Goal: Information Seeking & Learning: Check status

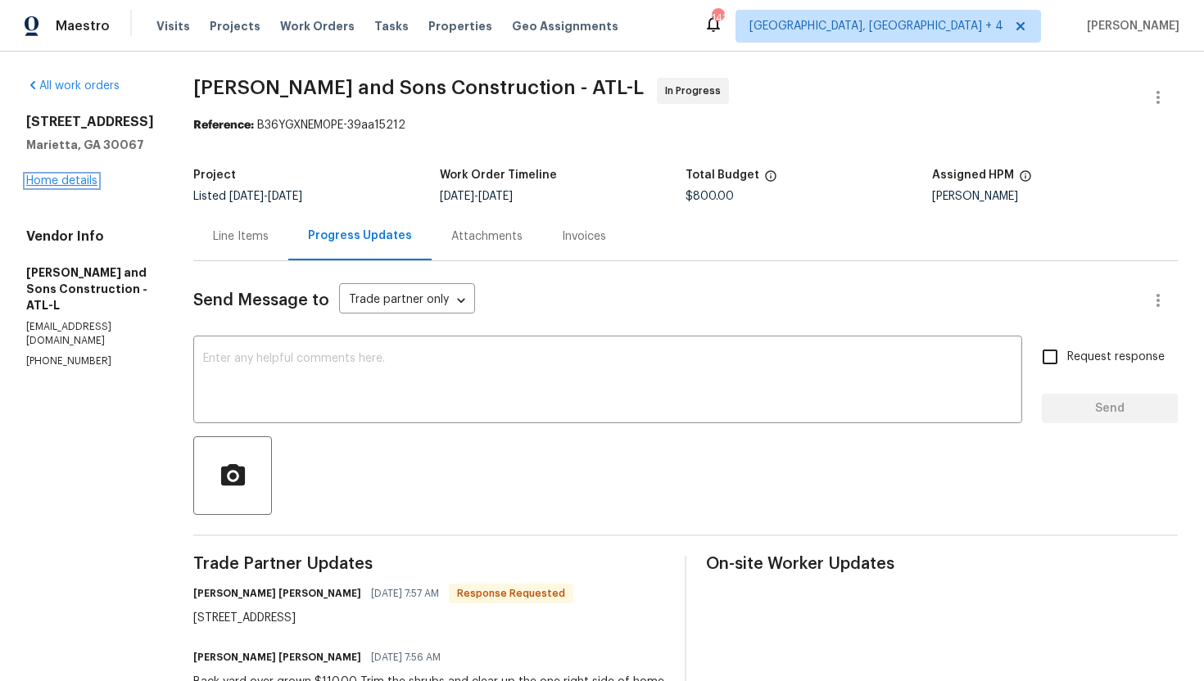
click at [72, 187] on link "Home details" at bounding box center [61, 180] width 71 height 11
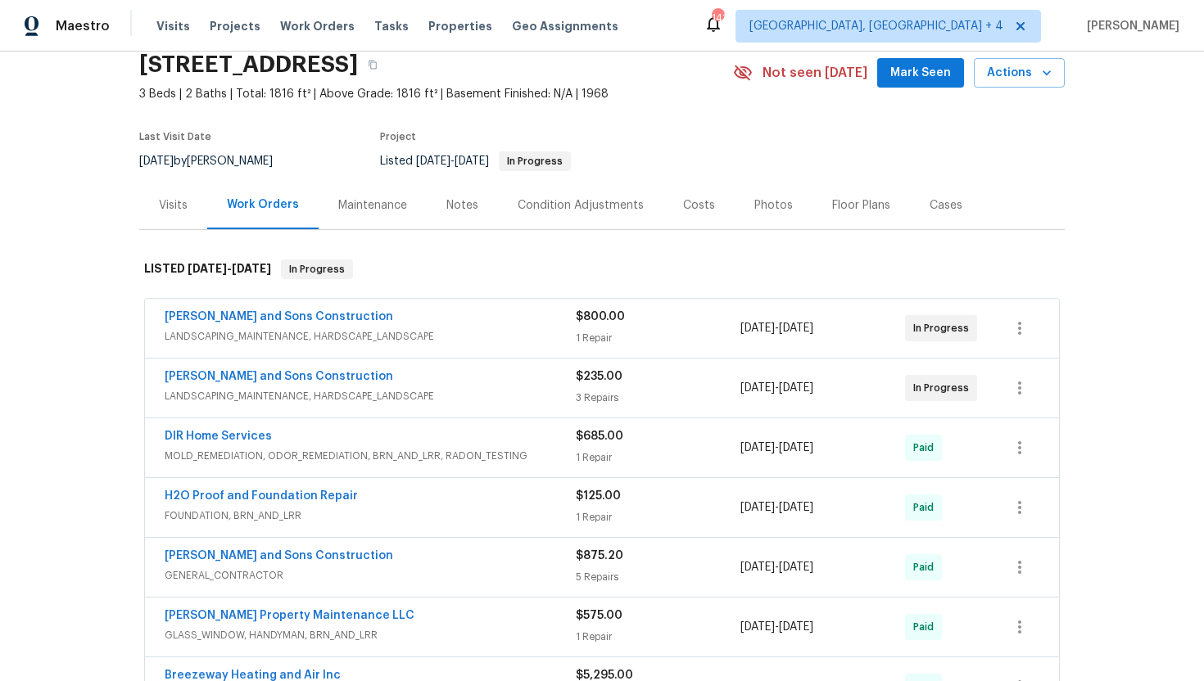
scroll to position [88, 0]
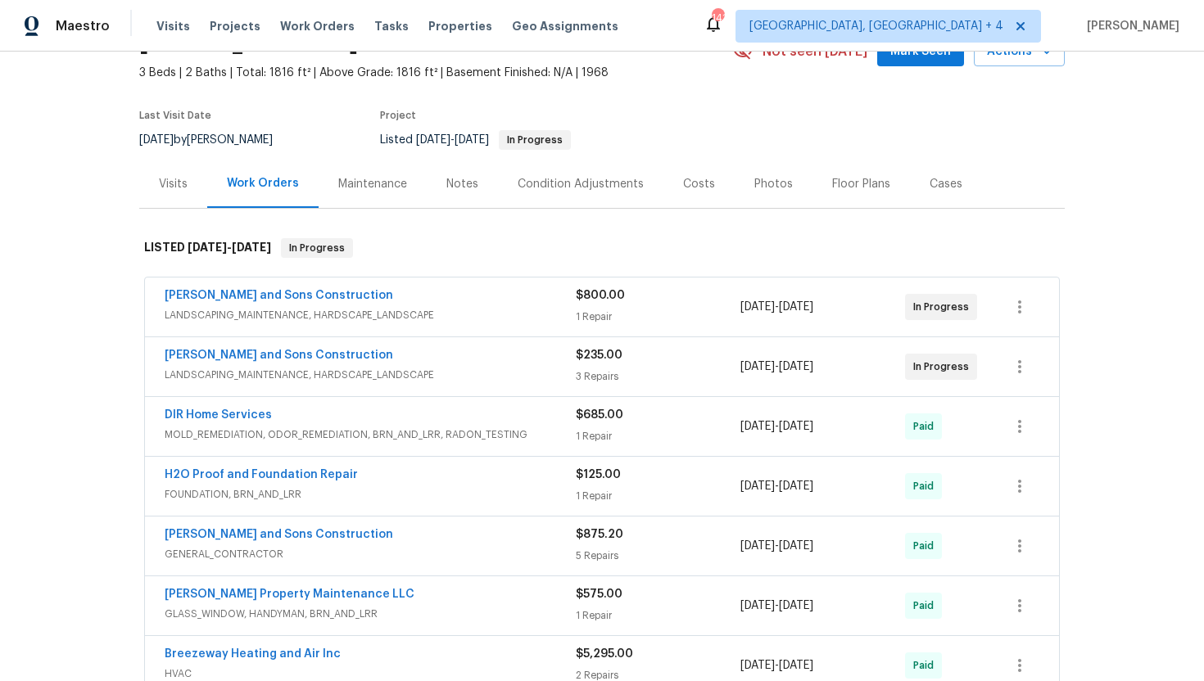
click at [405, 366] on div "Reyes and Sons Construction" at bounding box center [370, 357] width 411 height 20
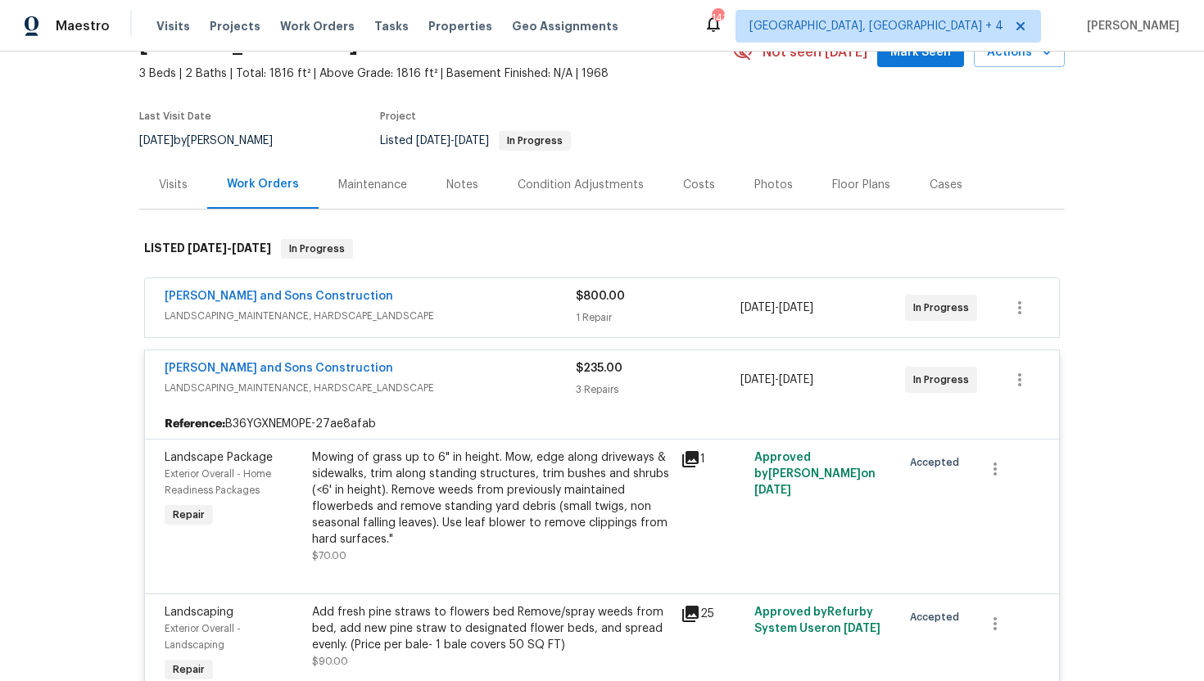
scroll to position [47, 0]
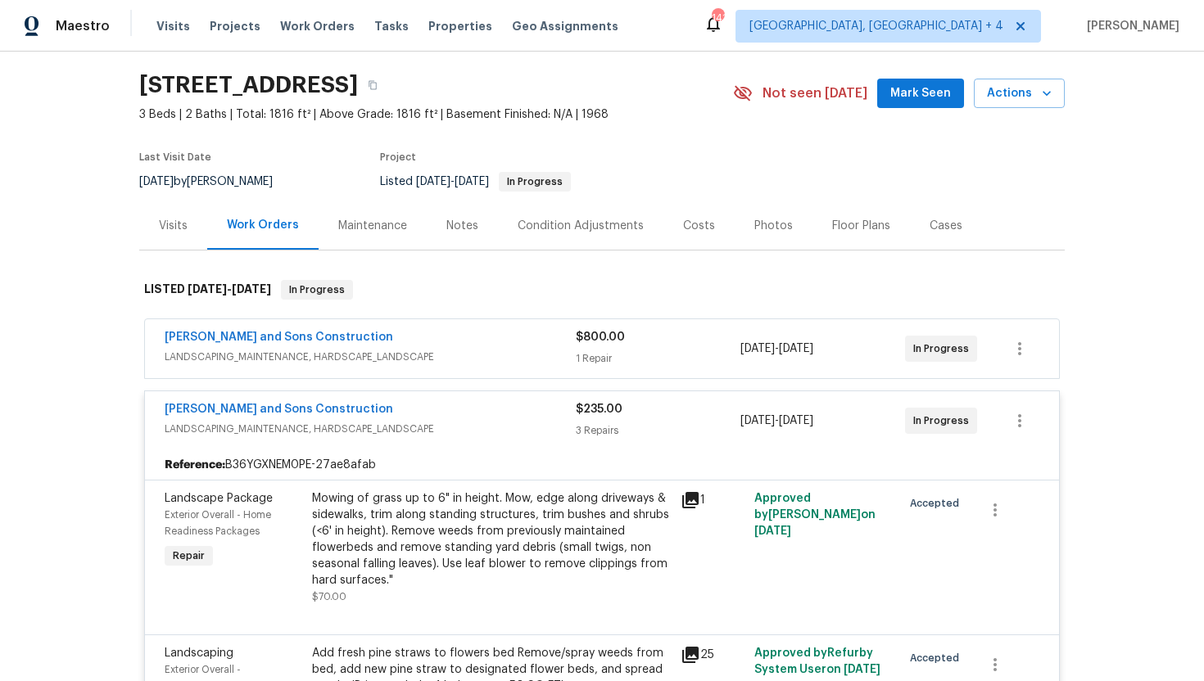
click at [378, 341] on div "Reyes and Sons Construction" at bounding box center [370, 339] width 411 height 20
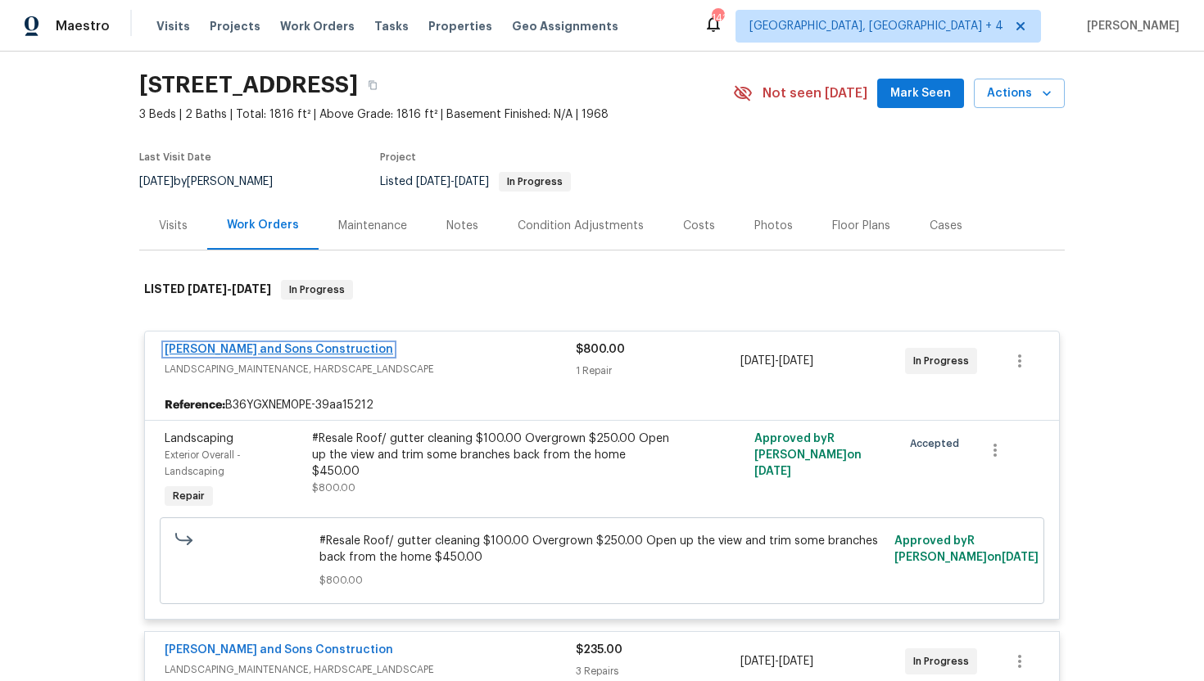
click at [283, 346] on link "Reyes and Sons Construction" at bounding box center [279, 349] width 228 height 11
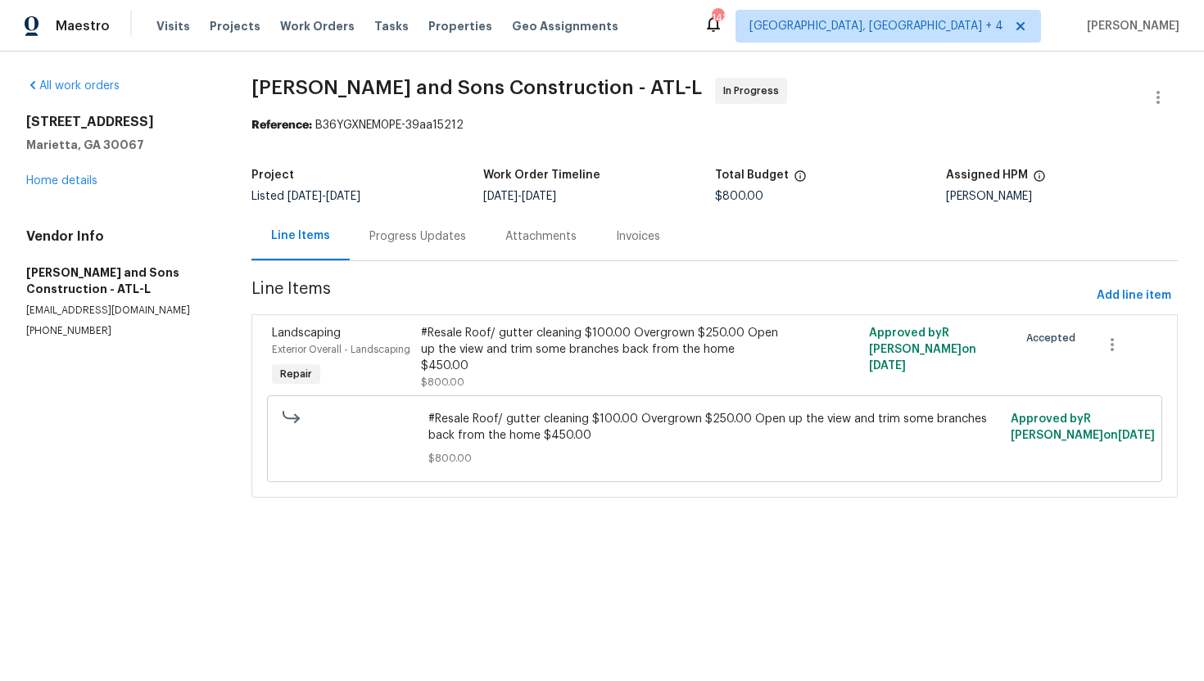
click at [419, 247] on div "Progress Updates" at bounding box center [418, 236] width 136 height 48
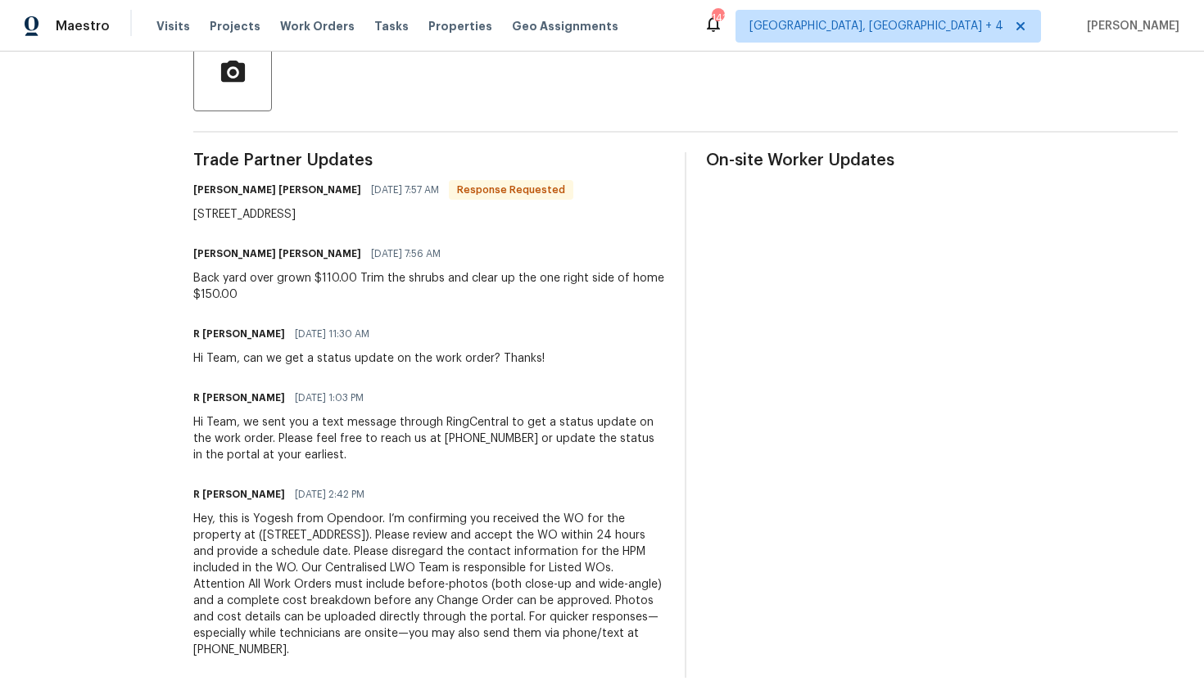
scroll to position [409, 0]
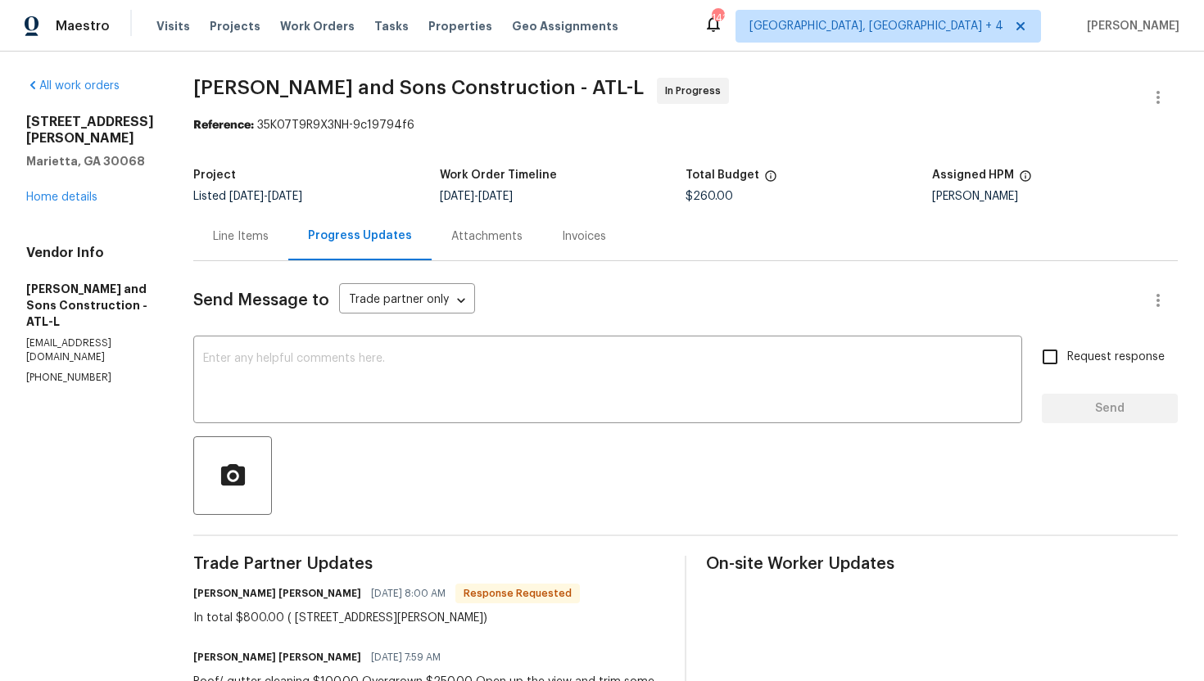
click at [236, 256] on div "Line Items" at bounding box center [240, 236] width 95 height 48
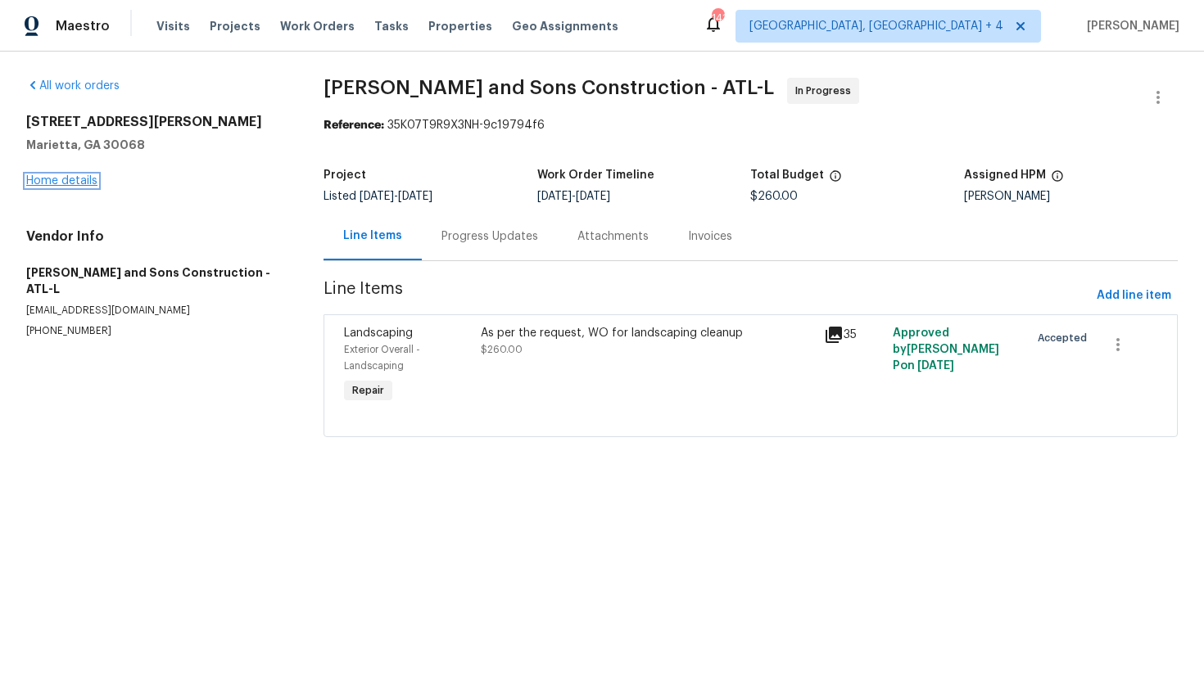
click at [57, 183] on link "Home details" at bounding box center [61, 180] width 71 height 11
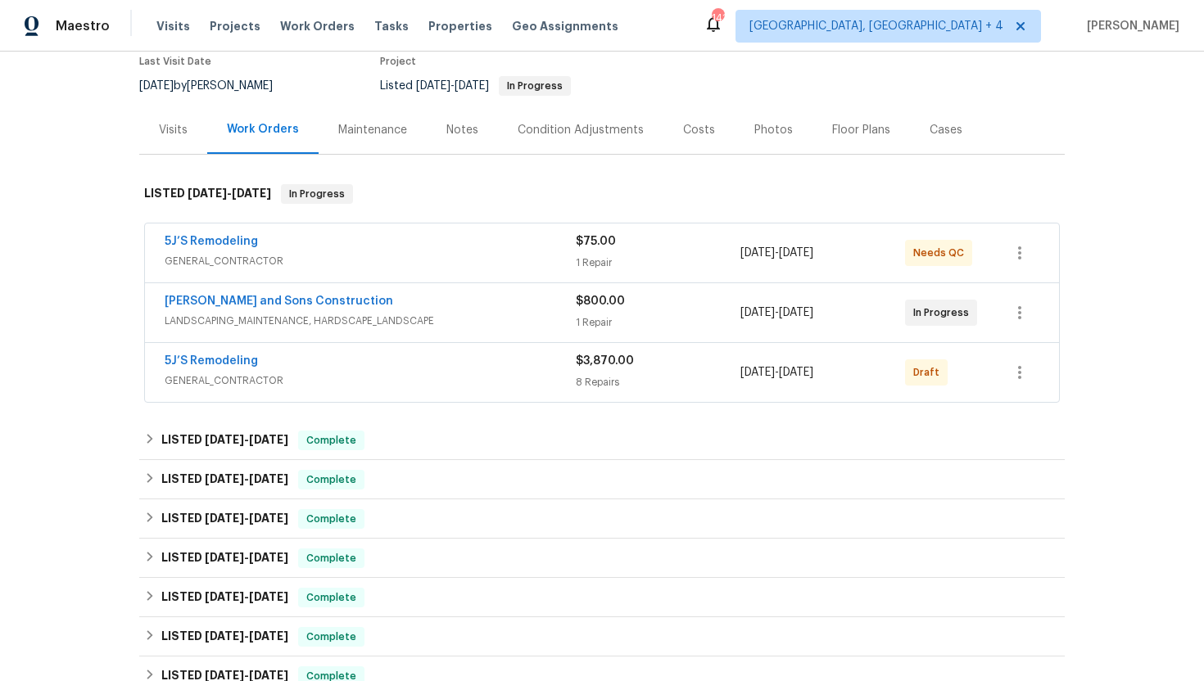
scroll to position [149, 0]
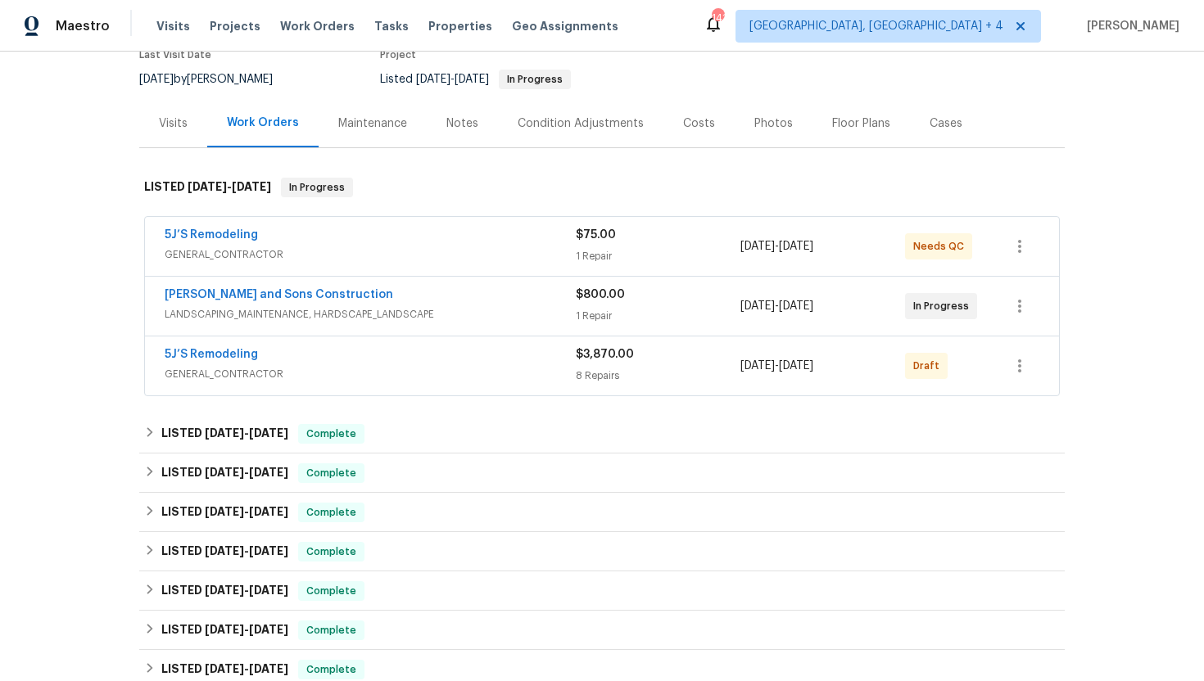
click at [376, 300] on div "[PERSON_NAME] and Sons Construction" at bounding box center [370, 297] width 411 height 20
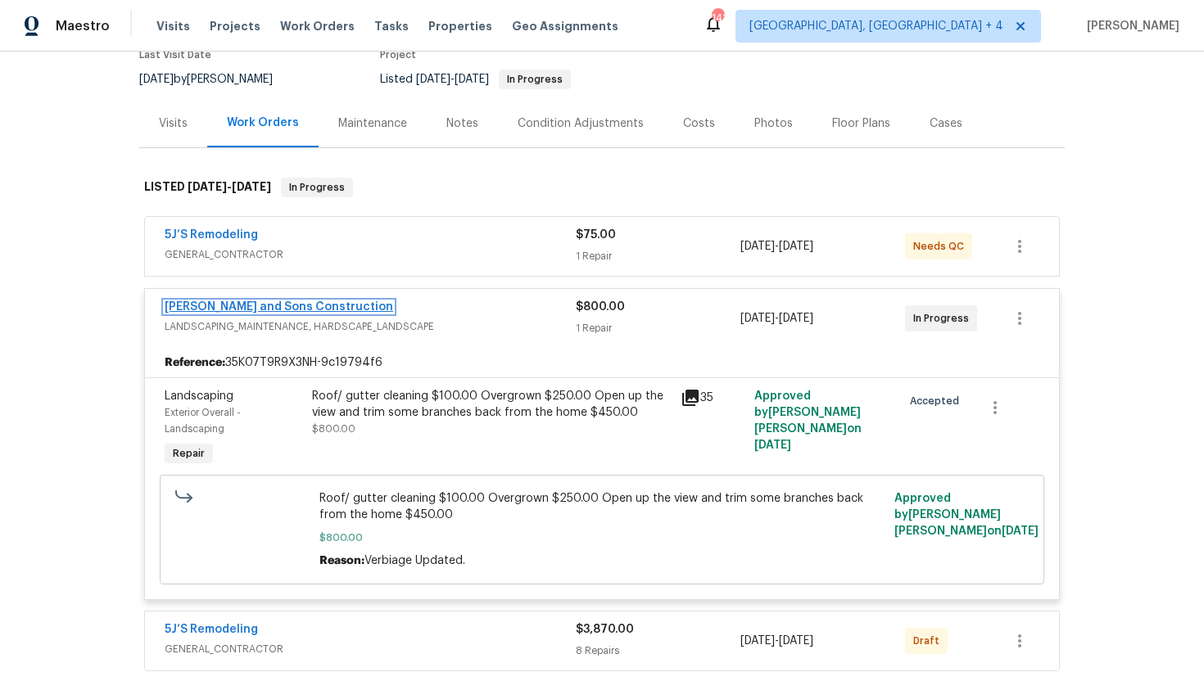
click at [280, 308] on link "Reyes and Sons Construction" at bounding box center [279, 306] width 228 height 11
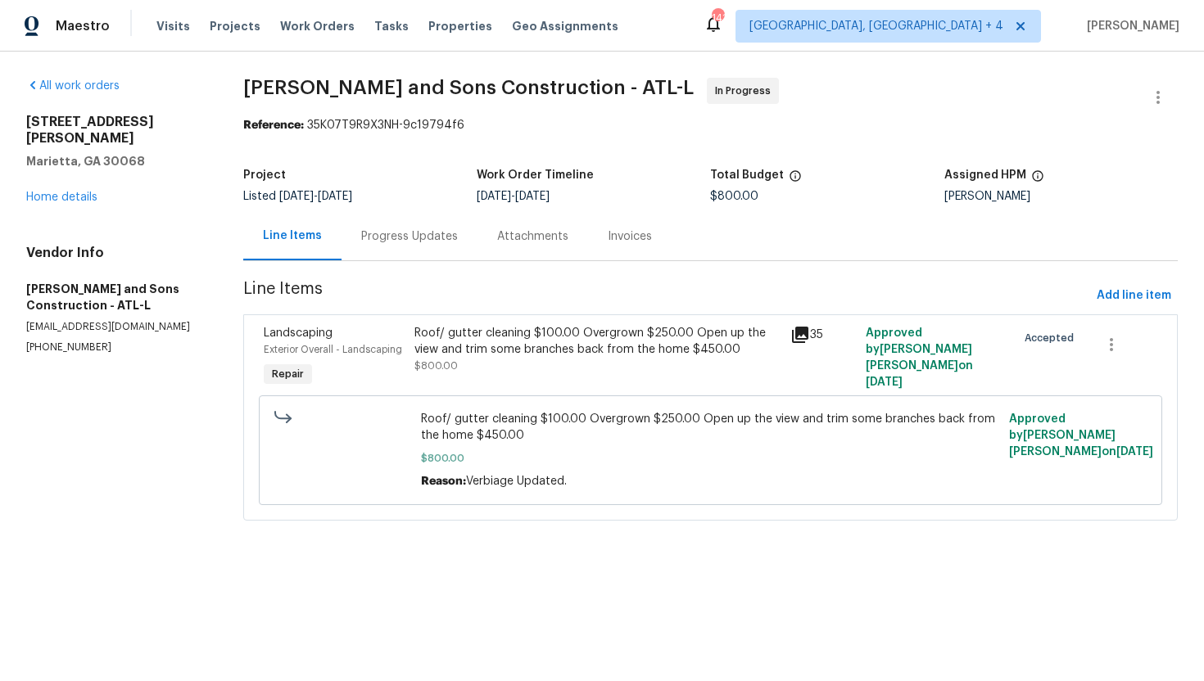
click at [417, 251] on div "Progress Updates" at bounding box center [409, 236] width 136 height 48
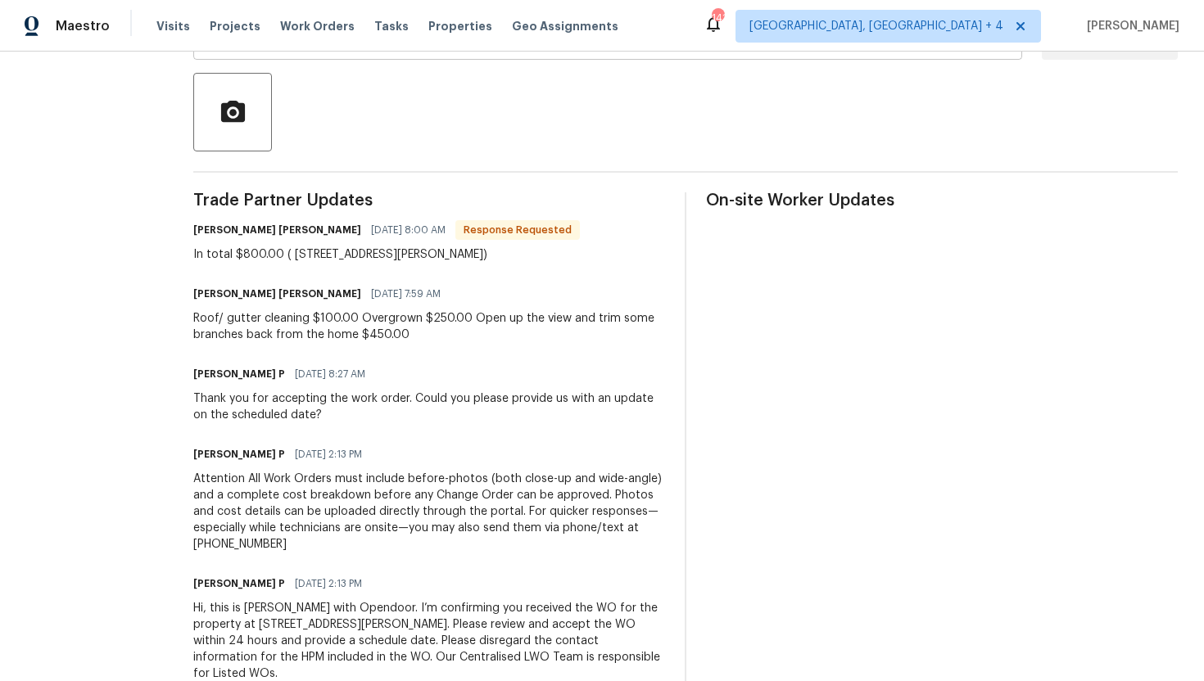
scroll to position [372, 0]
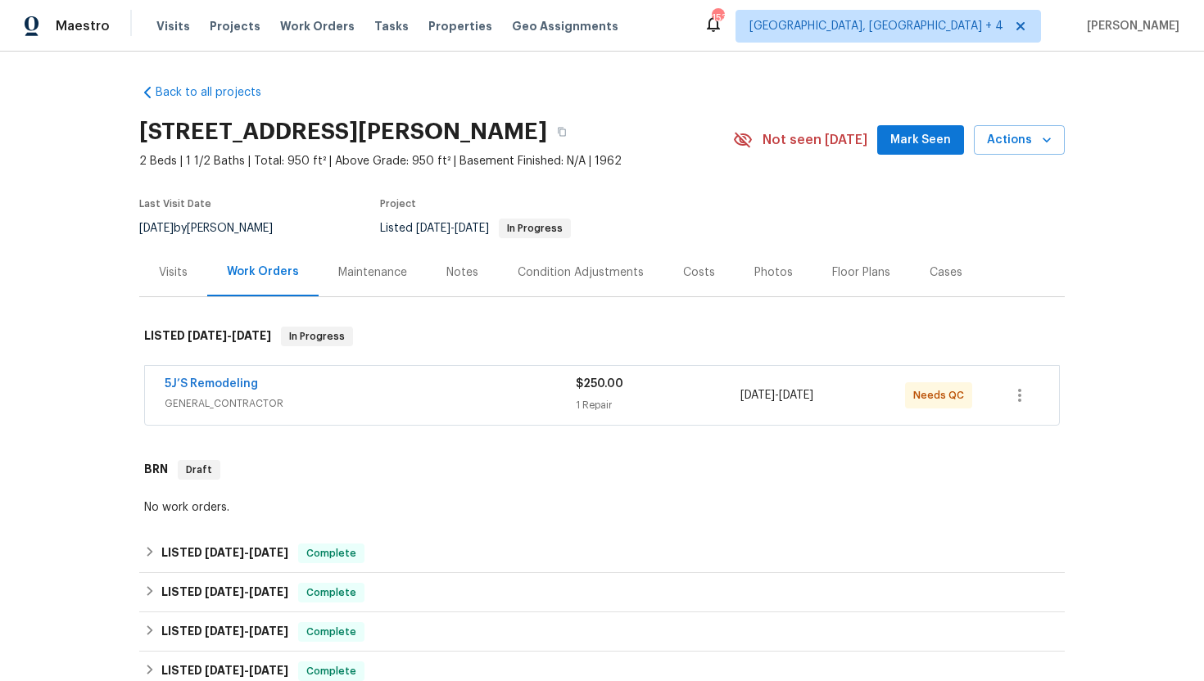
click at [183, 279] on div "Visits" at bounding box center [173, 272] width 29 height 16
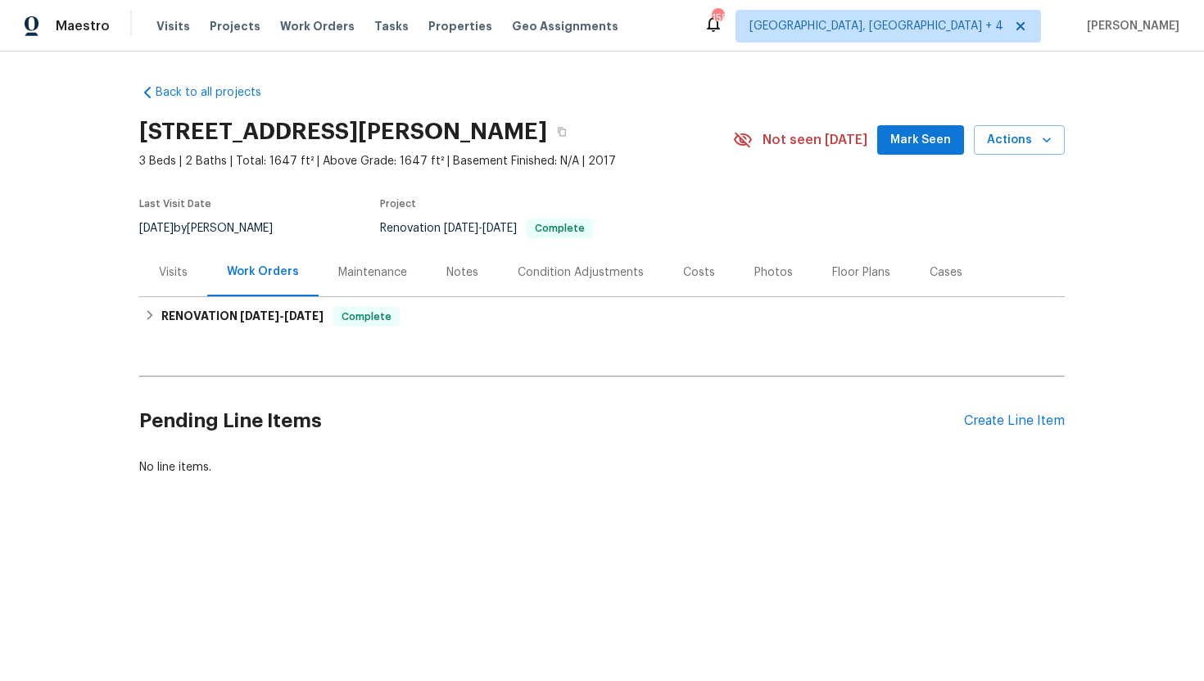
click at [184, 279] on div "Visits" at bounding box center [173, 272] width 29 height 16
